Goal: Transaction & Acquisition: Book appointment/travel/reservation

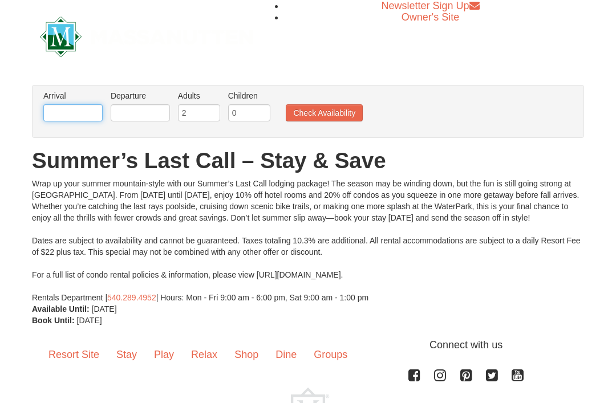
click at [82, 121] on body "Browser Not Supported We notice you are using a browser which will not provide …" at bounding box center [308, 256] width 616 height 513
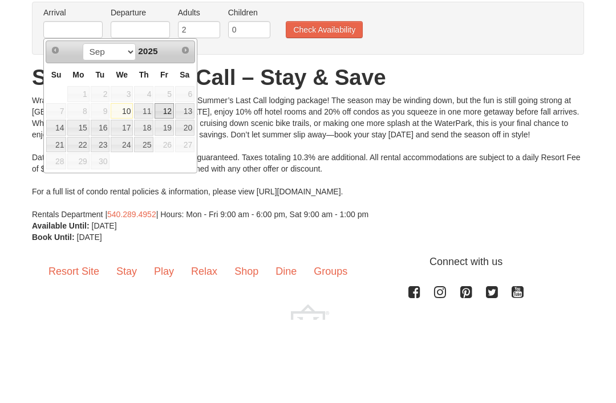
click at [167, 187] on link "12" at bounding box center [164, 195] width 19 height 16
type input "[DATE]"
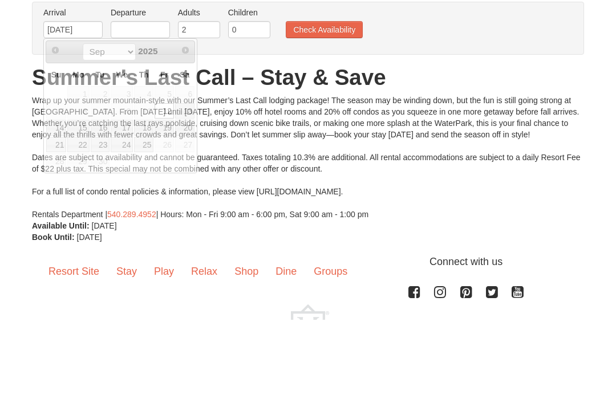
scroll to position [73, 0]
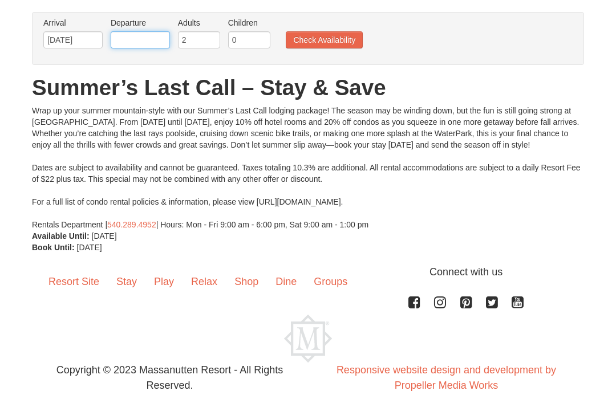
click at [156, 47] on input "text" at bounding box center [140, 39] width 59 height 17
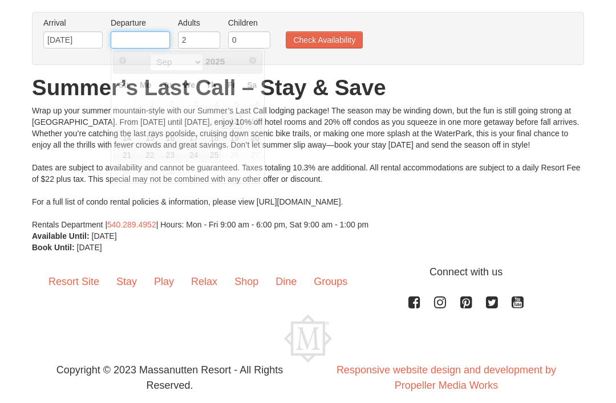
click at [161, 53] on div "[DATE]" at bounding box center [187, 62] width 108 height 18
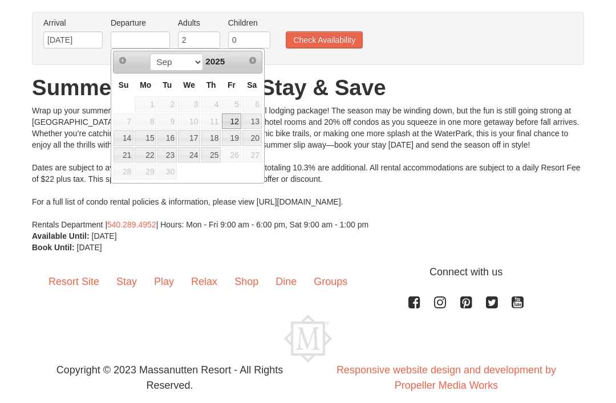
click at [123, 141] on link "14" at bounding box center [124, 138] width 20 height 16
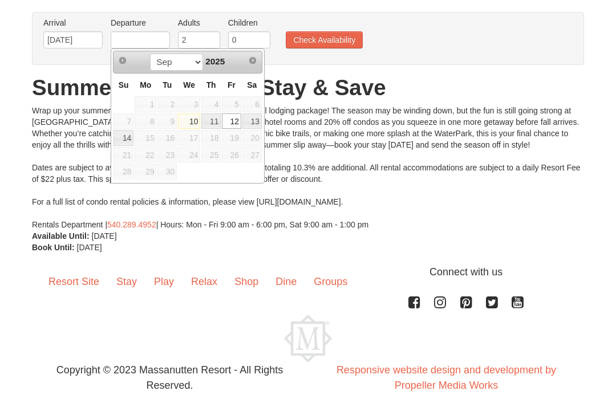
type input "[DATE]"
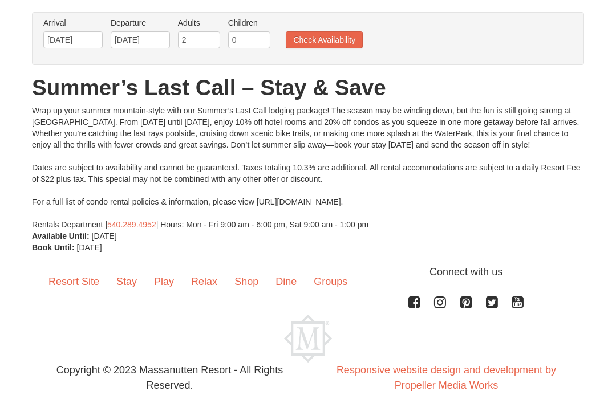
click at [342, 47] on button "Check Availability" at bounding box center [324, 39] width 77 height 17
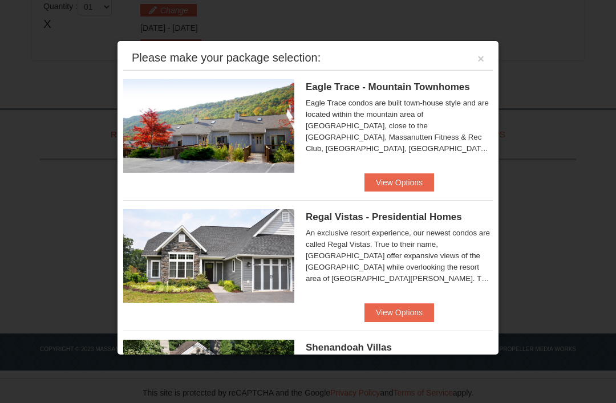
click at [405, 184] on button "View Options" at bounding box center [399, 182] width 70 height 18
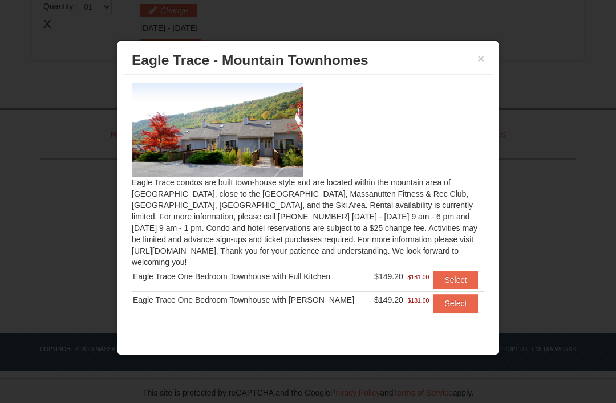
click at [511, 54] on div at bounding box center [308, 201] width 616 height 403
click at [493, 63] on div "× Eagle Trace - Mountain Townhomes Eagle Trace condos are built town-house styl…" at bounding box center [308, 197] width 382 height 315
click at [495, 67] on div "× Eagle Trace - Mountain Townhomes Eagle Trace condos are built town-house styl…" at bounding box center [308, 197] width 382 height 315
click at [468, 274] on button "Select" at bounding box center [455, 280] width 45 height 18
